Goal: Task Accomplishment & Management: Use online tool/utility

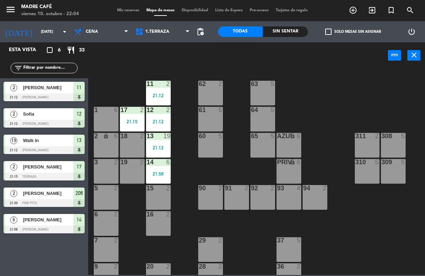
click at [376, 7] on icon "exit_to_app" at bounding box center [372, 10] width 8 height 8
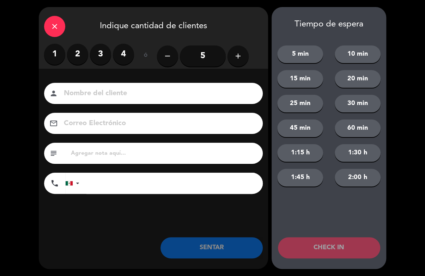
click at [234, 56] on icon "add" at bounding box center [238, 56] width 8 height 8
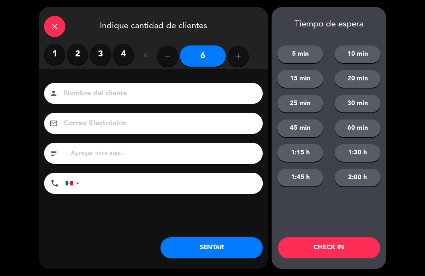
click at [327, 241] on button "CHECK IN" at bounding box center [329, 247] width 102 height 21
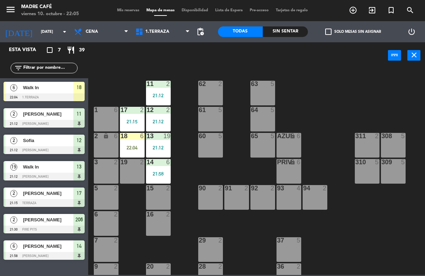
click at [133, 144] on div "18 6 22:04" at bounding box center [132, 145] width 25 height 25
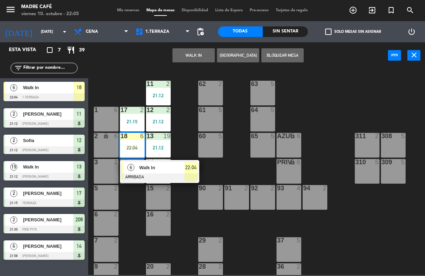
click at [194, 169] on span "22:04" at bounding box center [190, 167] width 11 height 8
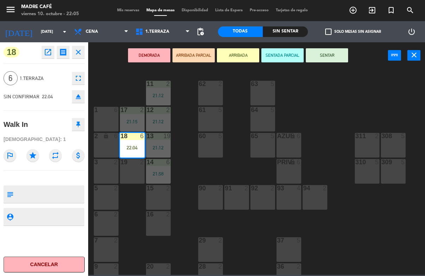
click at [338, 56] on button "SENTAR" at bounding box center [327, 55] width 42 height 14
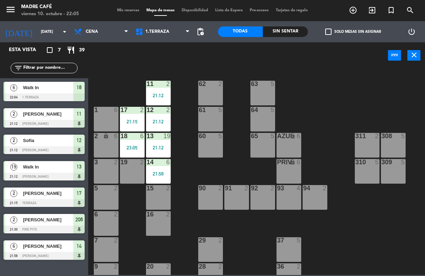
click at [135, 8] on span "Mis reservas" at bounding box center [128, 10] width 29 height 4
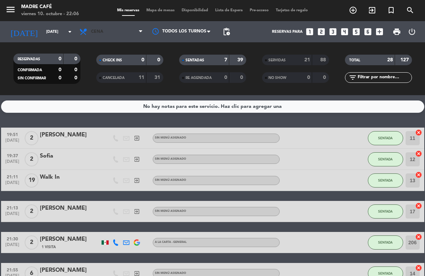
click at [123, 31] on span "Cena" at bounding box center [111, 32] width 71 height 16
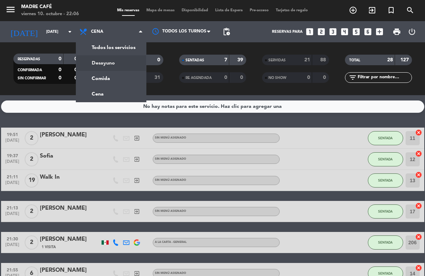
click at [127, 63] on div "menu Madre Café [DATE] 10. octubre - 22:06 Mis reservas Mapa de mesas Disponibi…" at bounding box center [212, 47] width 425 height 95
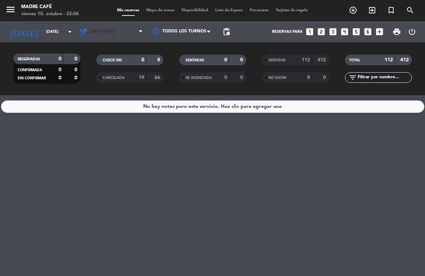
click at [122, 30] on span "Desayuno" at bounding box center [111, 32] width 71 height 16
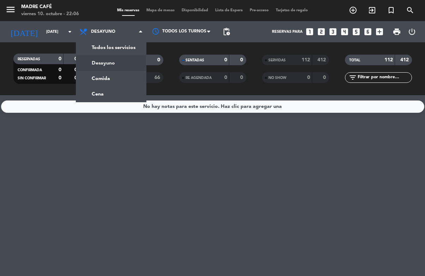
click at [122, 78] on div "menu Madre Café [DATE] 10. octubre - 22:06 Mis reservas Mapa de mesas Disponibi…" at bounding box center [212, 47] width 425 height 95
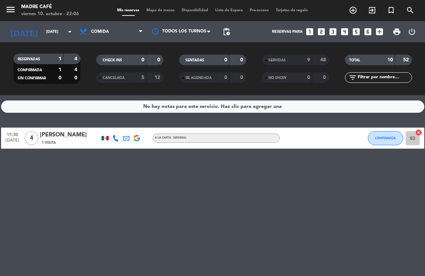
click at [105, 29] on span "Comida" at bounding box center [100, 31] width 18 height 5
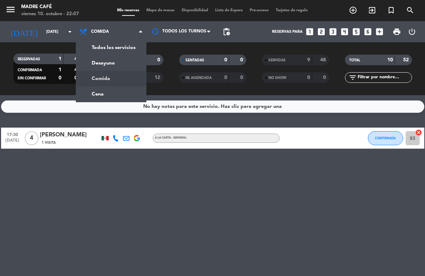
click at [127, 60] on div "menu Madre Café [DATE] 10. octubre - 22:07 Mis reservas Mapa de mesas Disponibi…" at bounding box center [212, 47] width 425 height 95
